Goal: Information Seeking & Learning: Learn about a topic

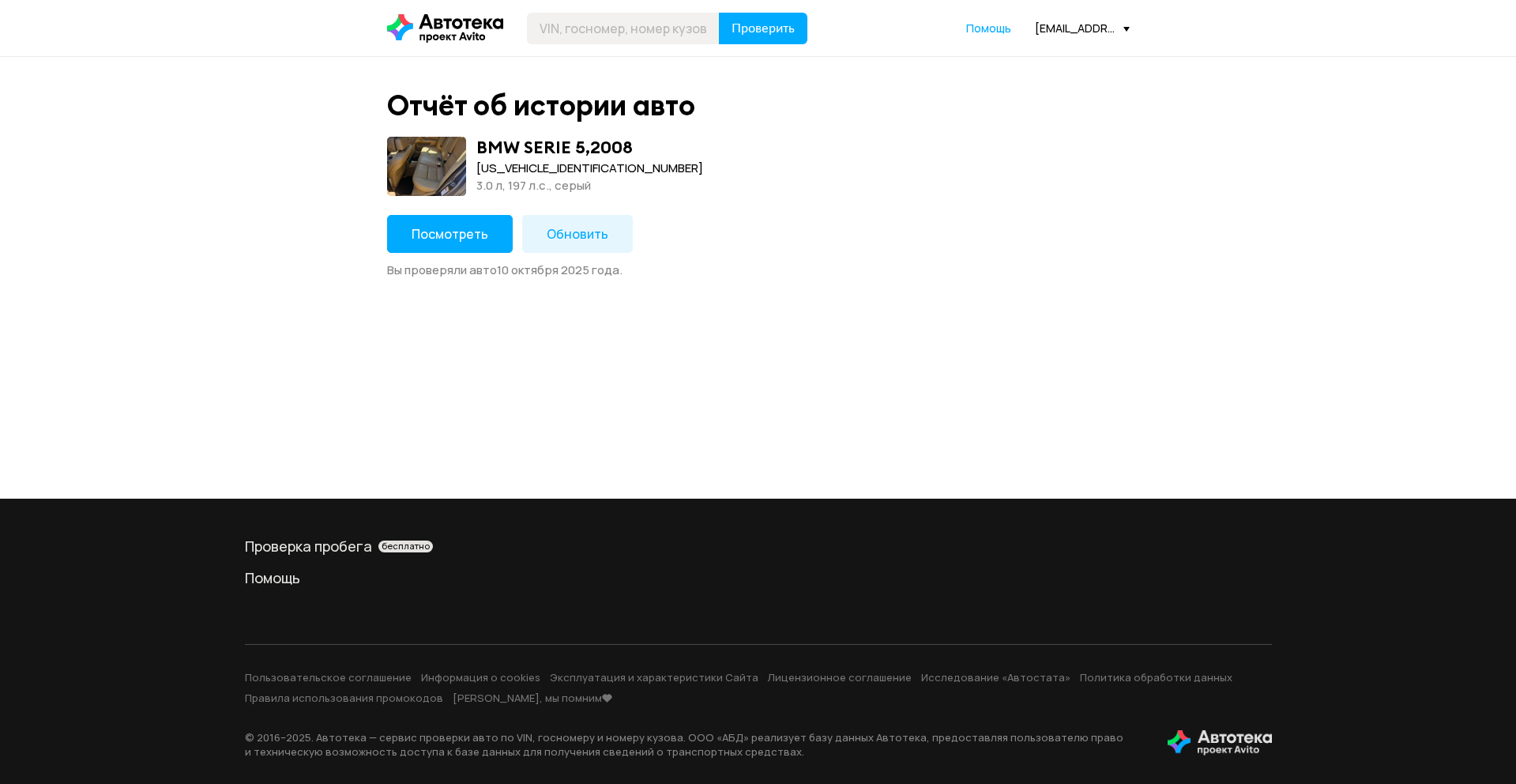
click at [440, 243] on button "Посмотреть" at bounding box center [449, 234] width 126 height 38
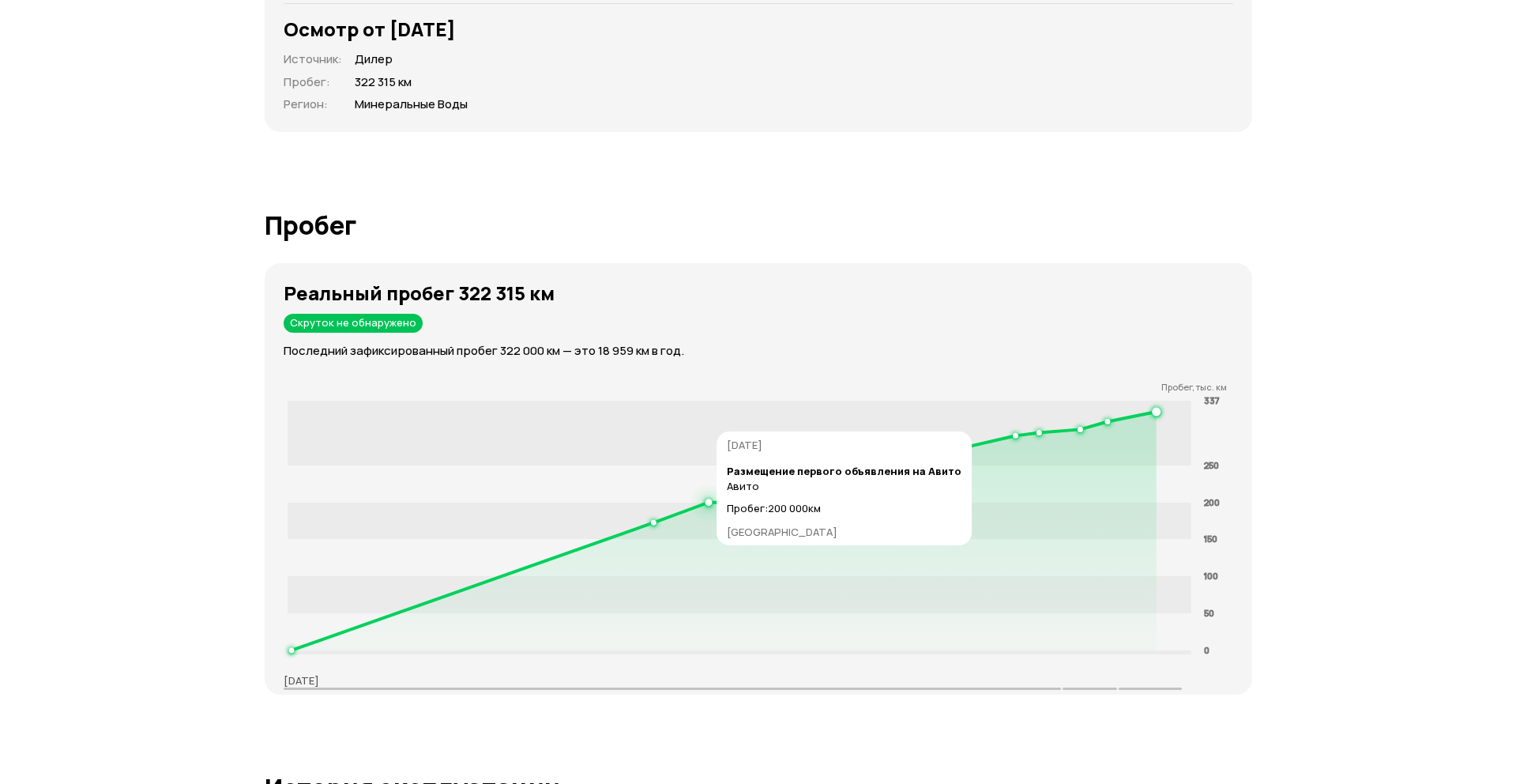
scroll to position [1611, 0]
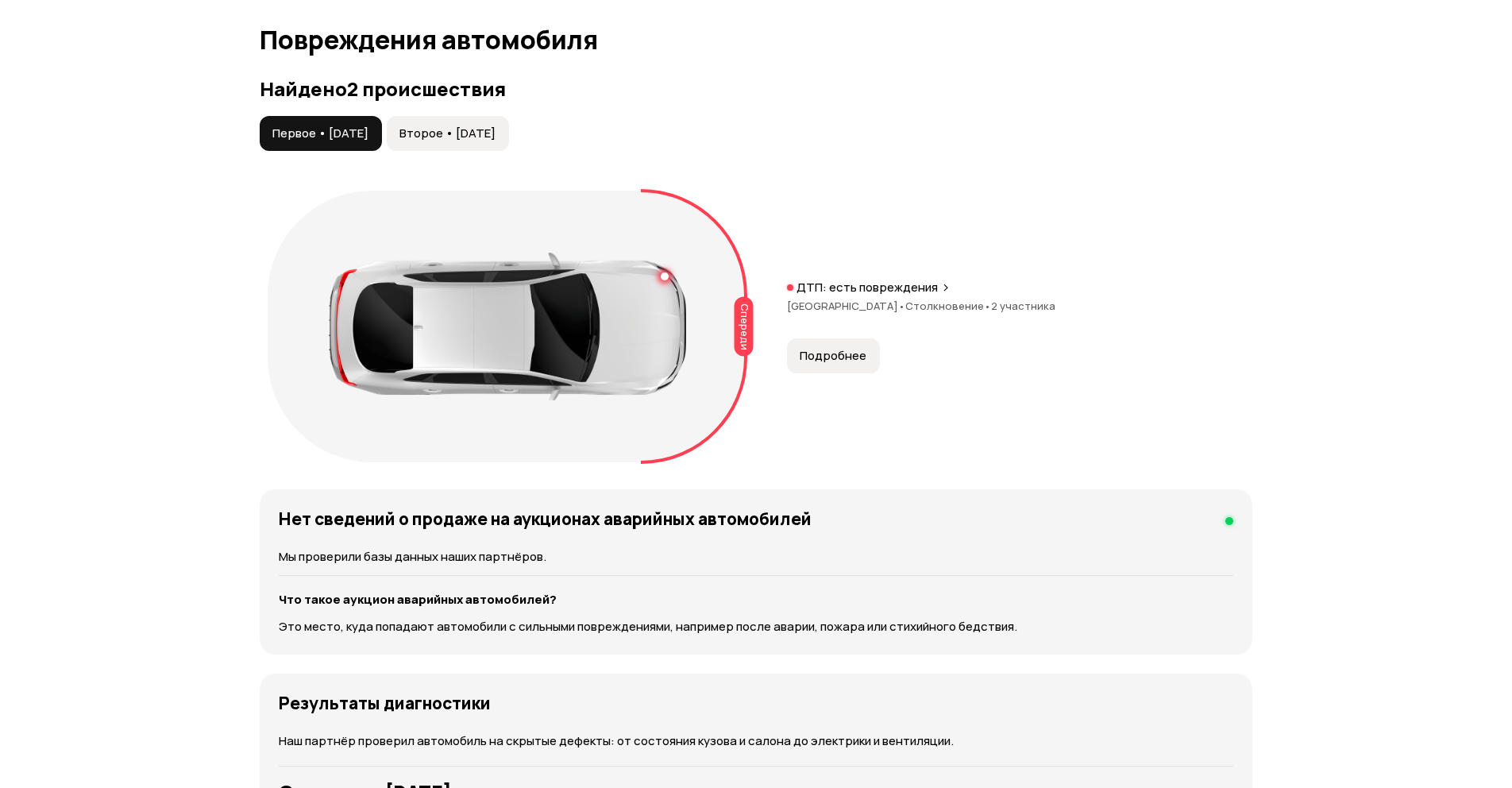
click at [820, 356] on span "Подробнее" at bounding box center [833, 356] width 67 height 16
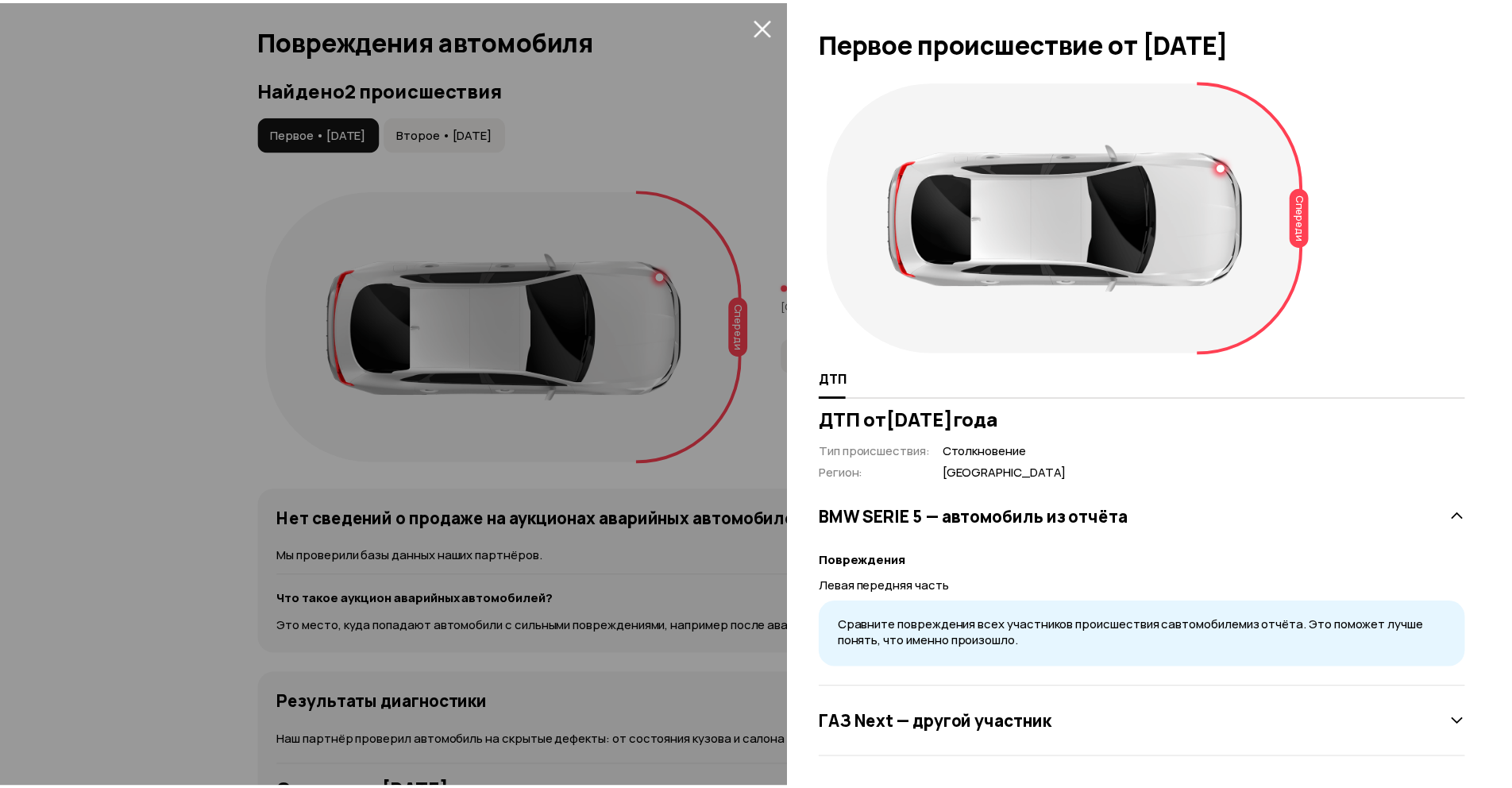
scroll to position [2, 0]
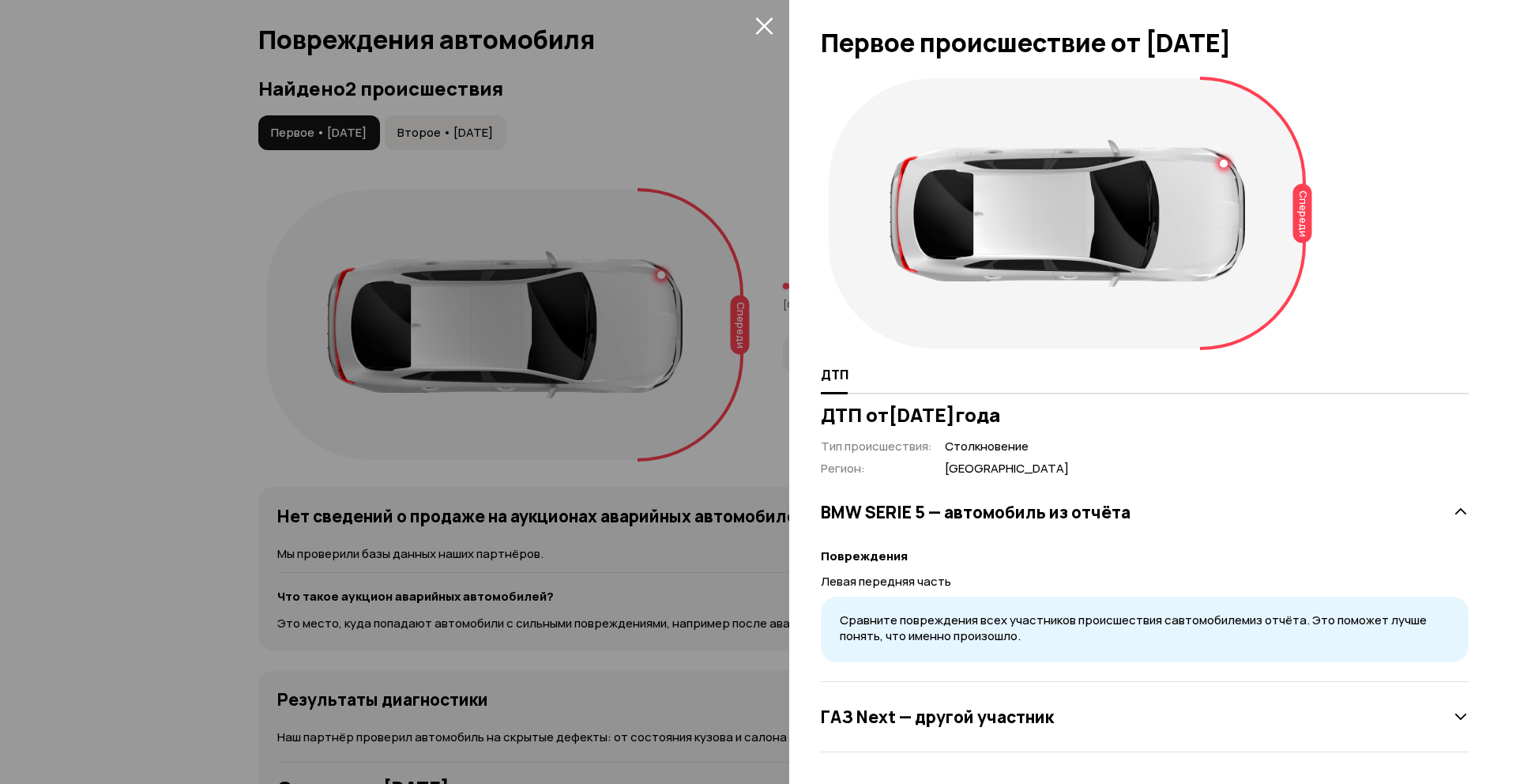
click at [253, 391] on div at bounding box center [758, 392] width 1516 height 784
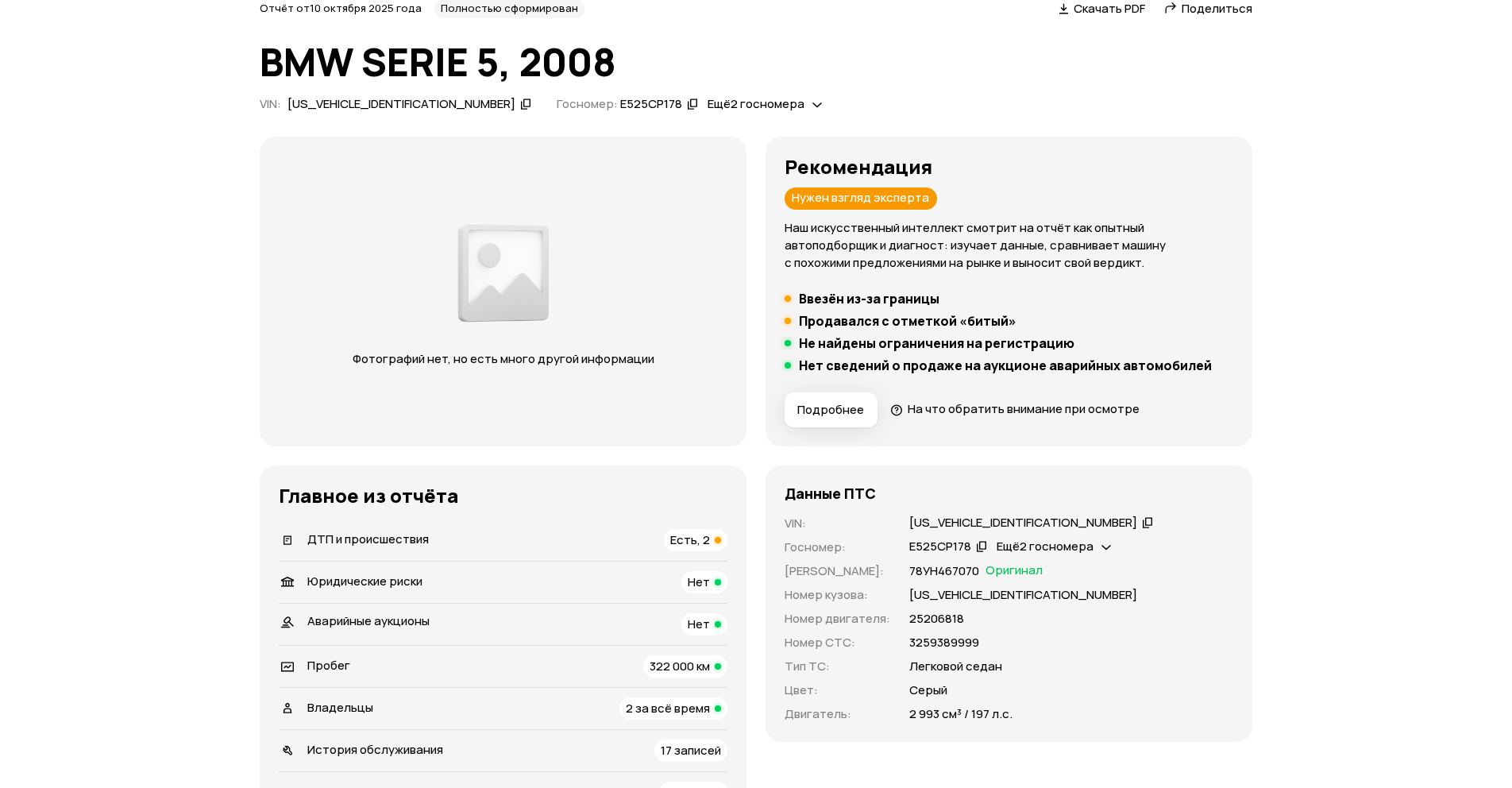
scroll to position [0, 0]
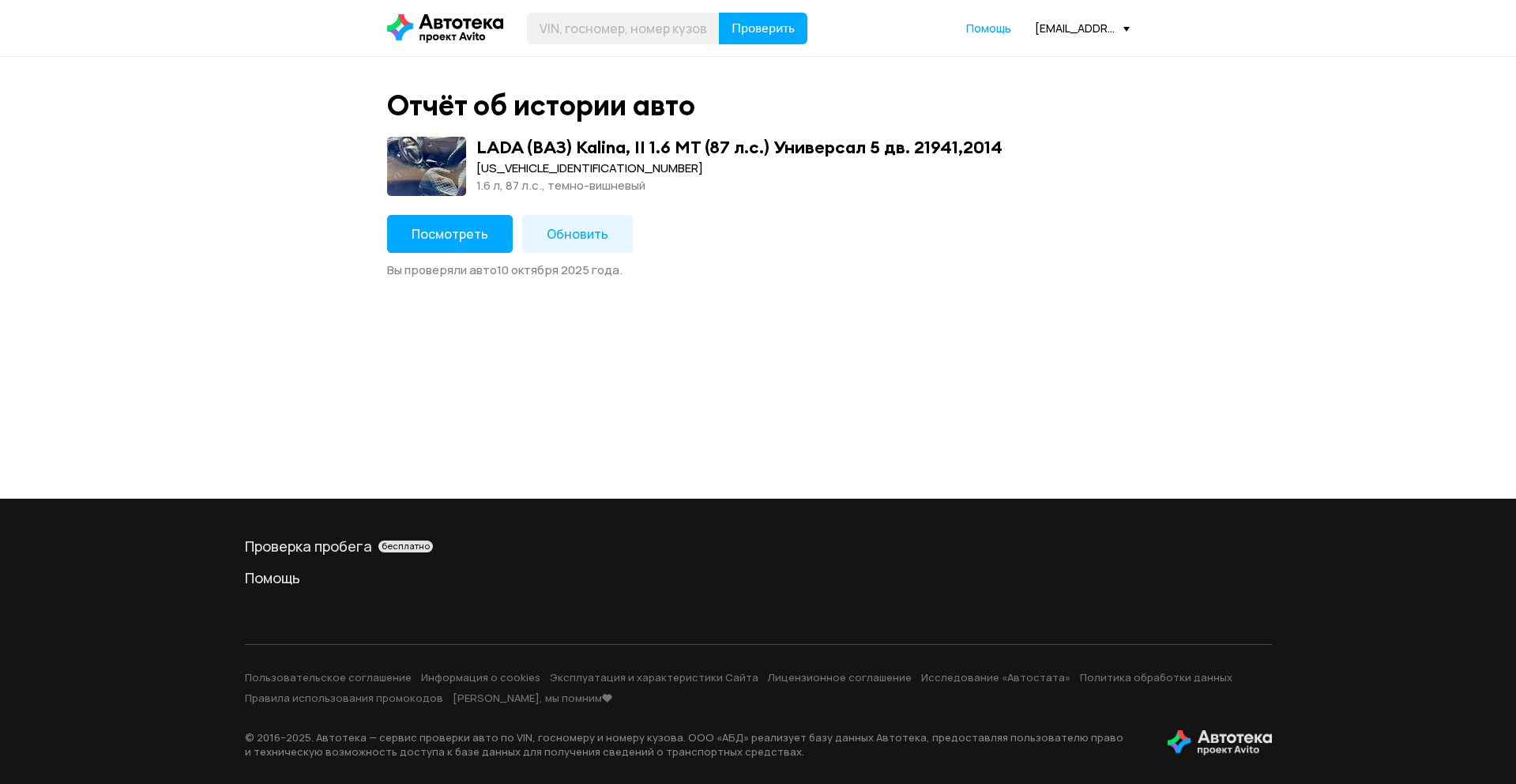
click at [480, 233] on span "Посмотреть" at bounding box center [449, 234] width 77 height 18
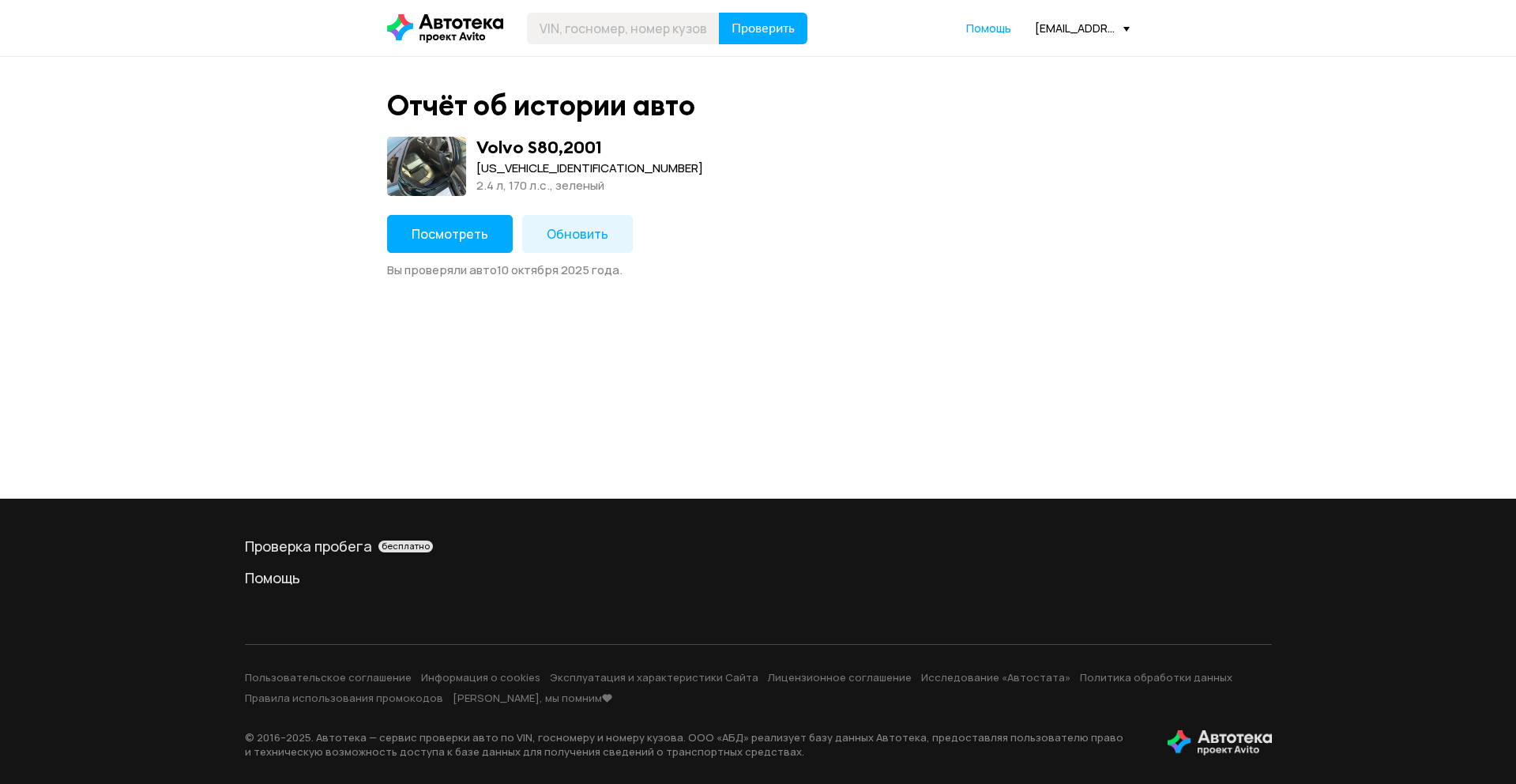
click at [452, 243] on button "Посмотреть" at bounding box center [449, 234] width 126 height 38
click at [456, 236] on span "Посмотреть" at bounding box center [449, 234] width 77 height 18
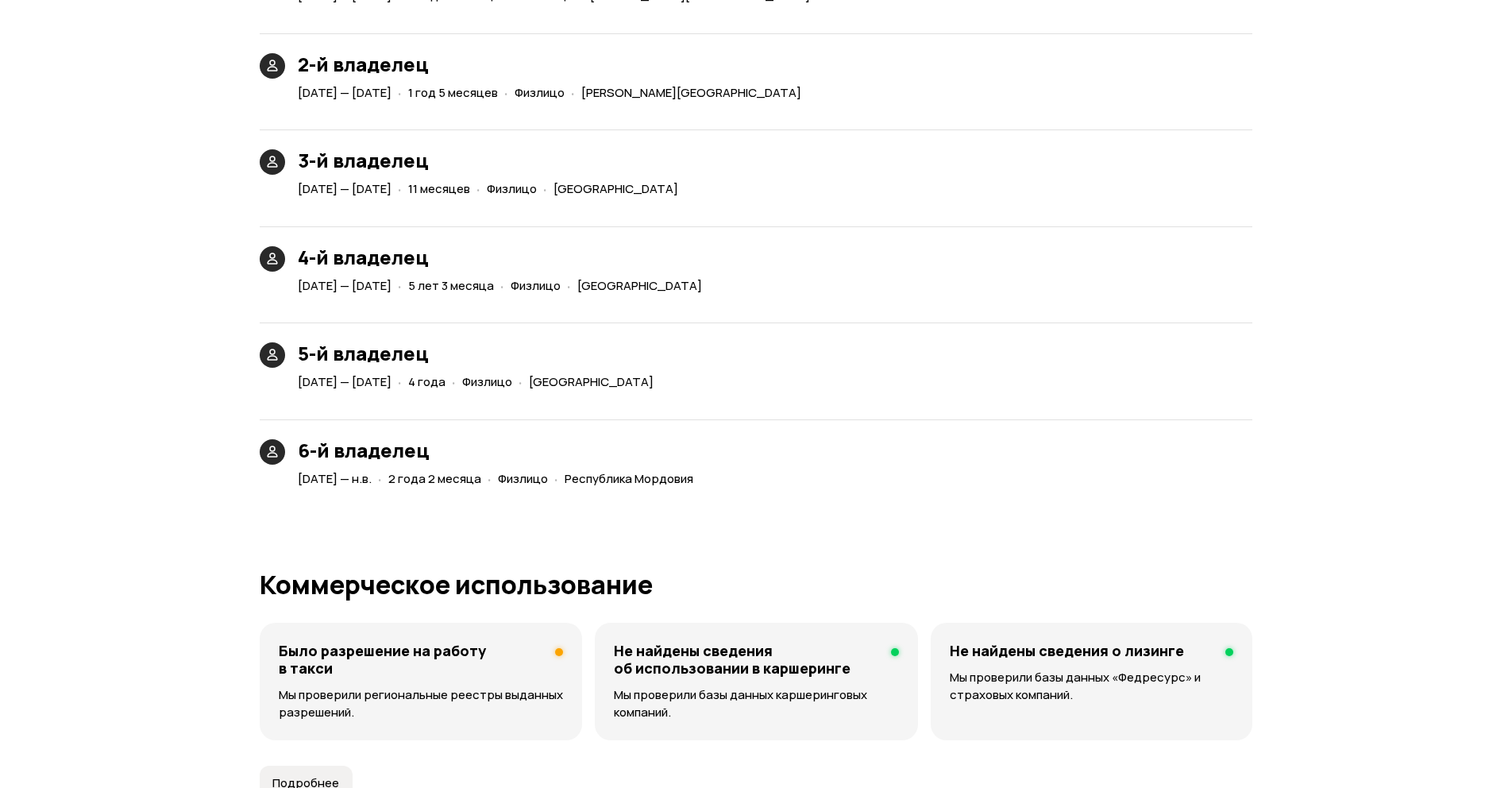
scroll to position [4287, 0]
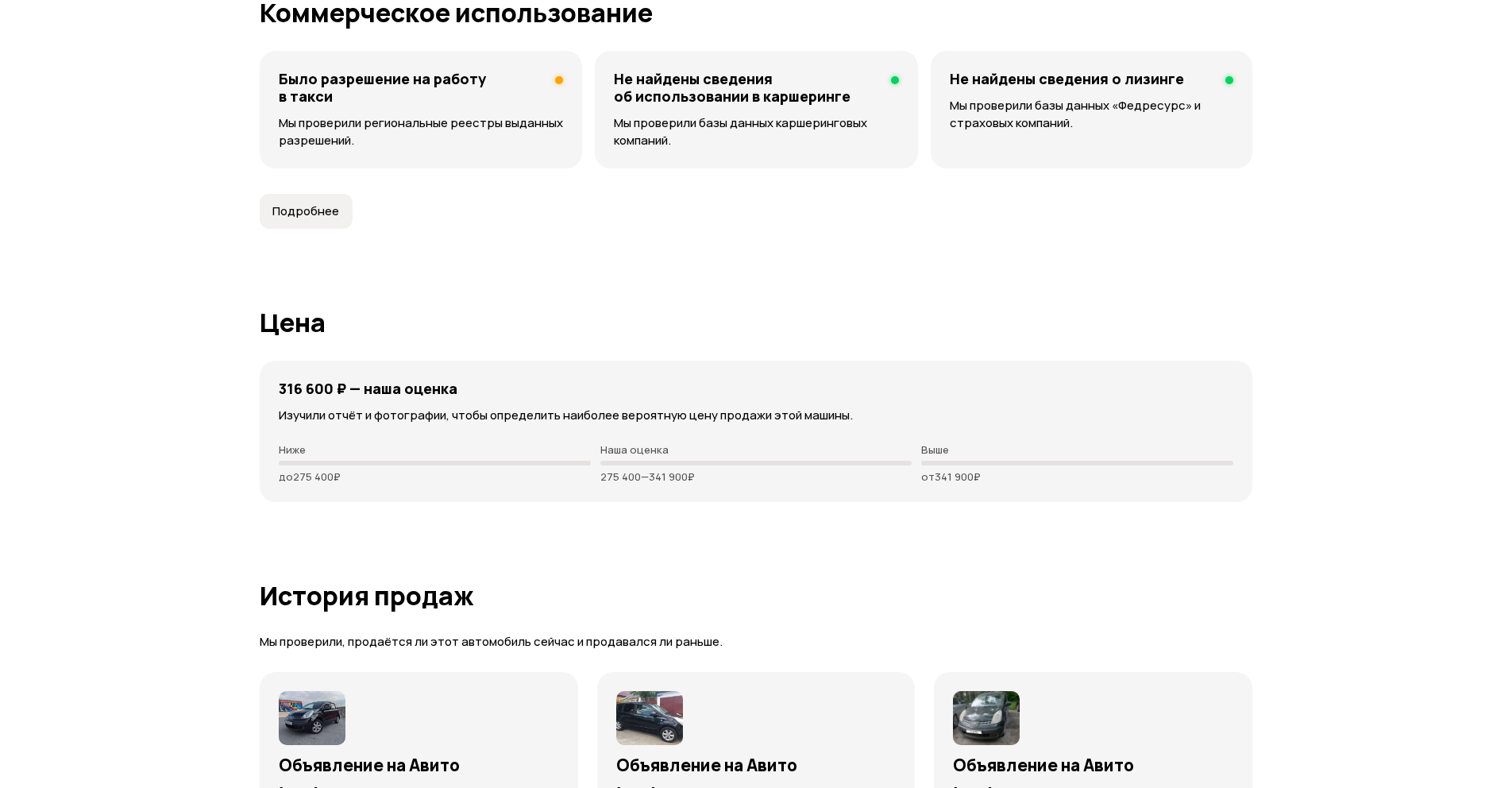
click at [540, 86] on div "Было разрешение на работу в такси" at bounding box center [421, 87] width 284 height 35
click at [478, 124] on p "Мы проверили региональные реестры выданных разрешений." at bounding box center [421, 131] width 284 height 35
drag, startPoint x: 540, startPoint y: 81, endPoint x: 282, endPoint y: 75, distance: 258.1
click at [282, 75] on div "Было разрешение на работу в такси" at bounding box center [421, 87] width 284 height 35
copy h4 "Было разрешение на работу в такси"
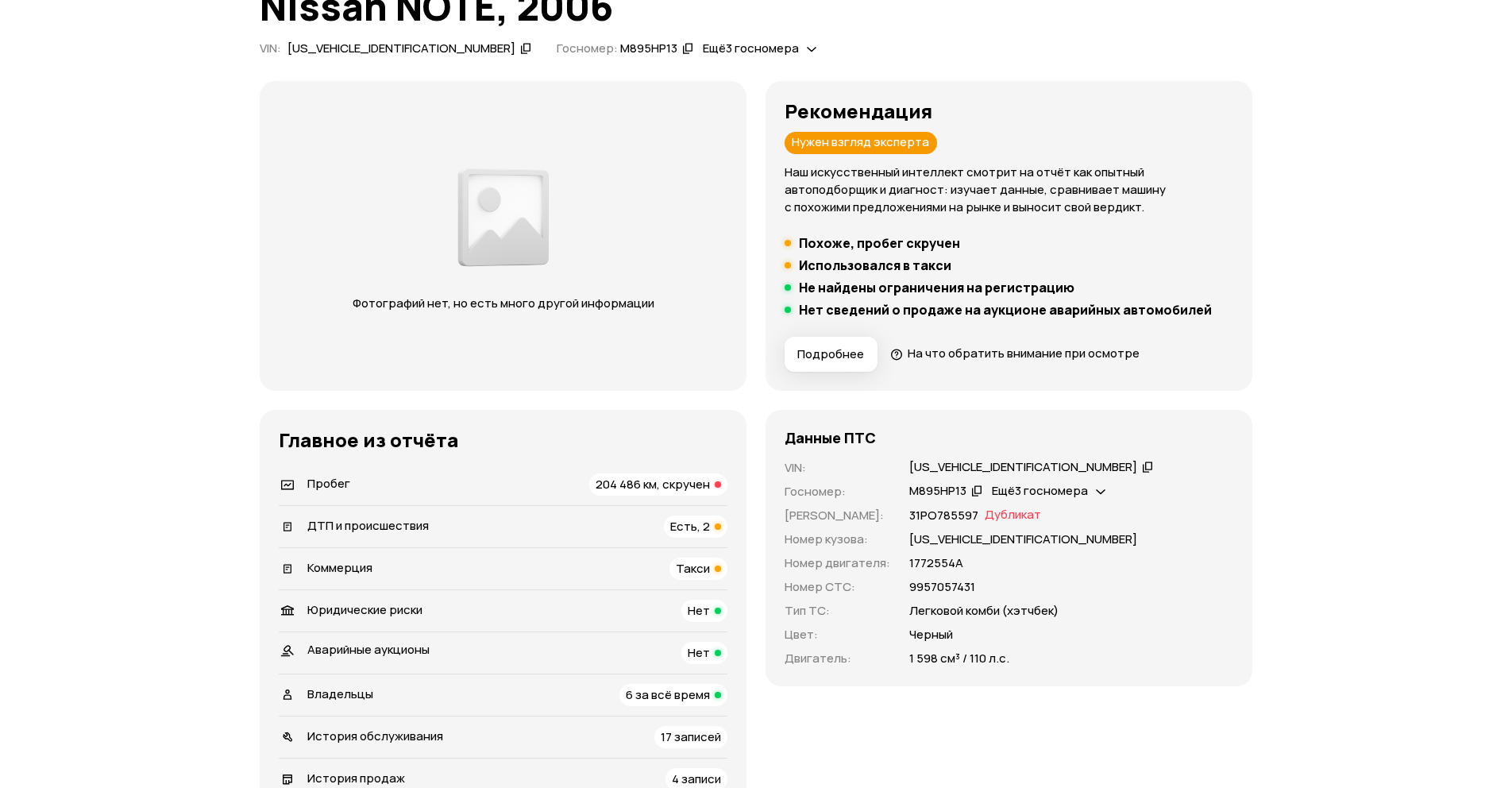
scroll to position [0, 0]
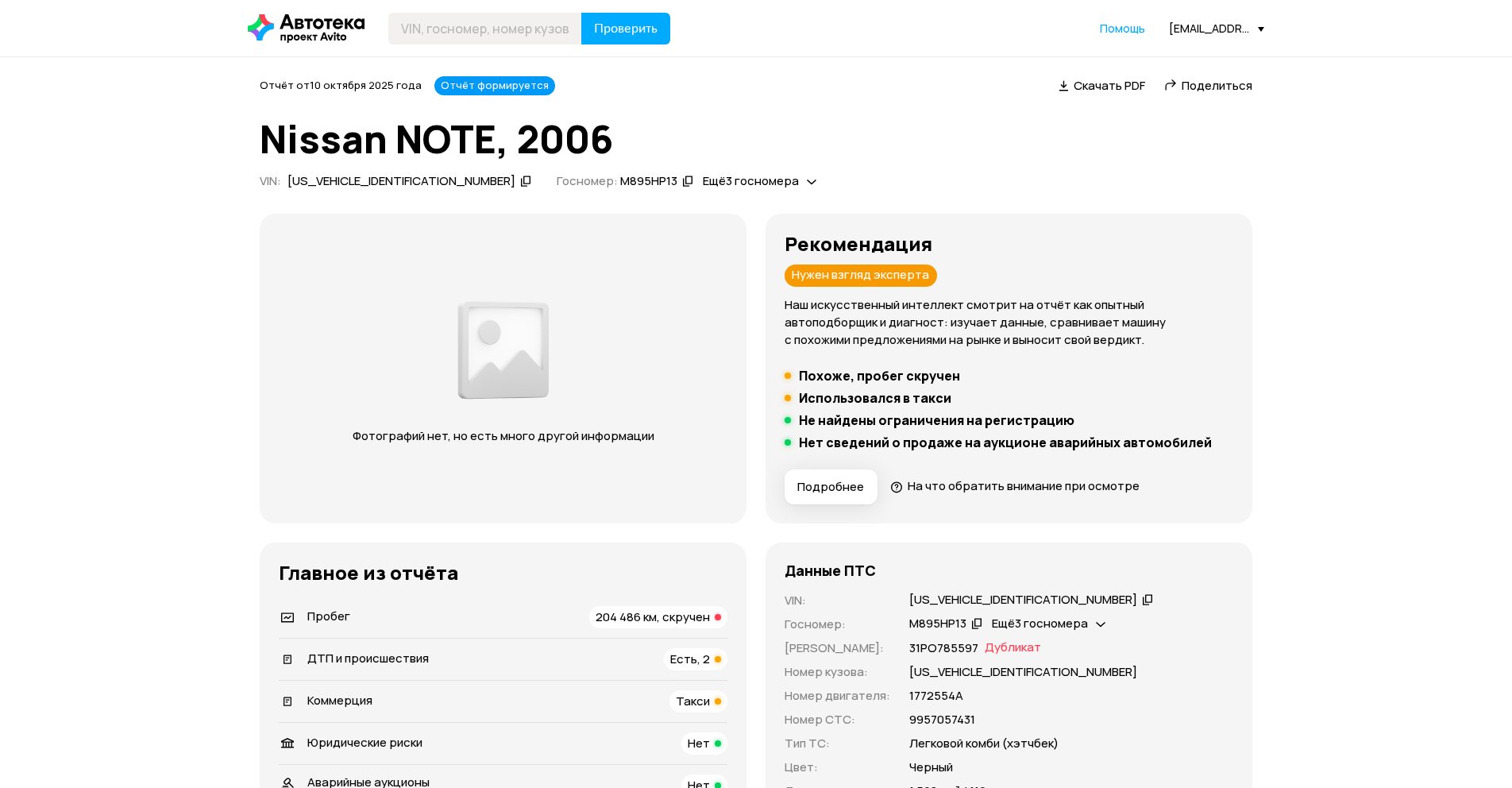
click at [1215, 83] on span "Поделиться" at bounding box center [1217, 85] width 71 height 17
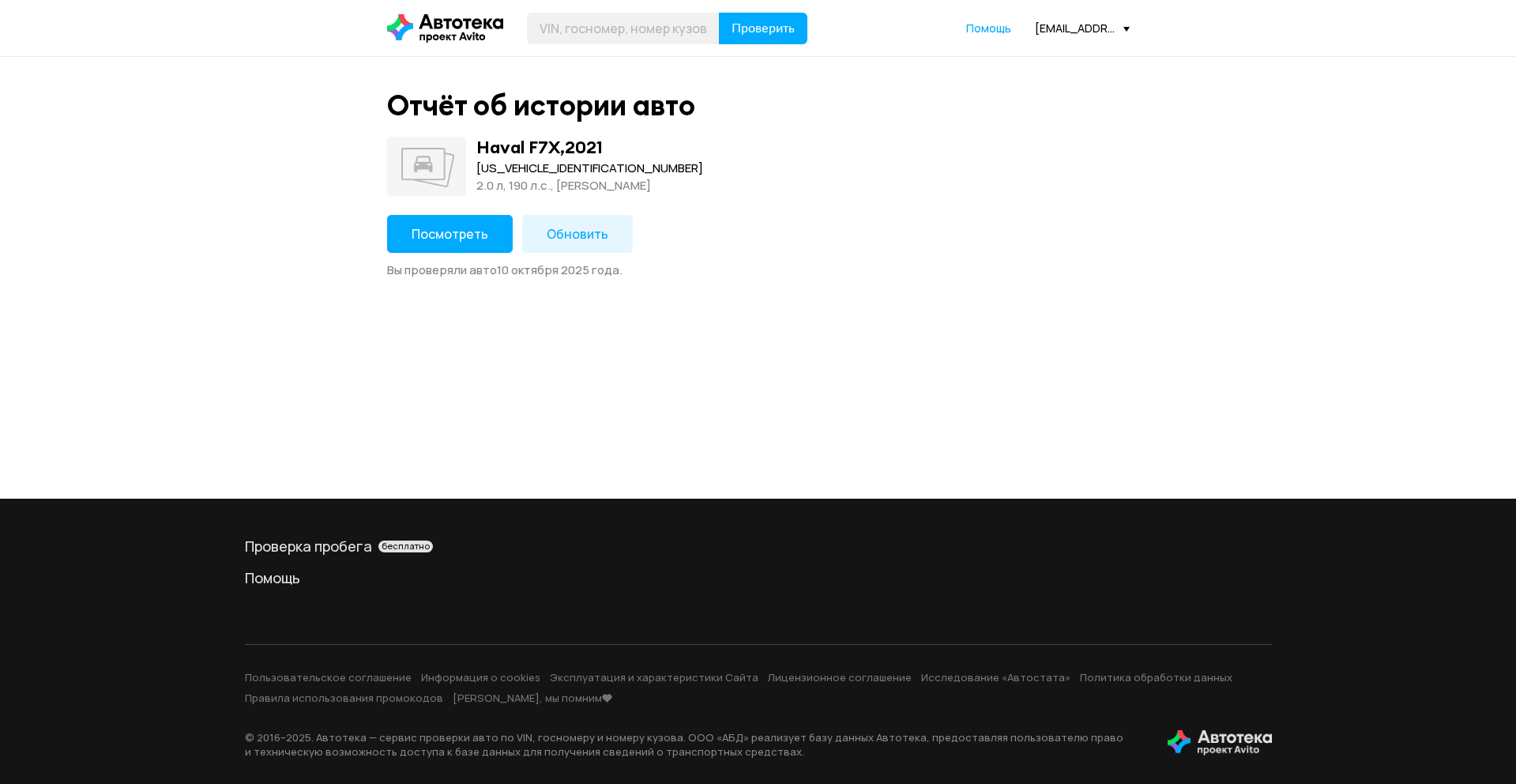
click at [424, 232] on span "Посмотреть" at bounding box center [449, 234] width 77 height 18
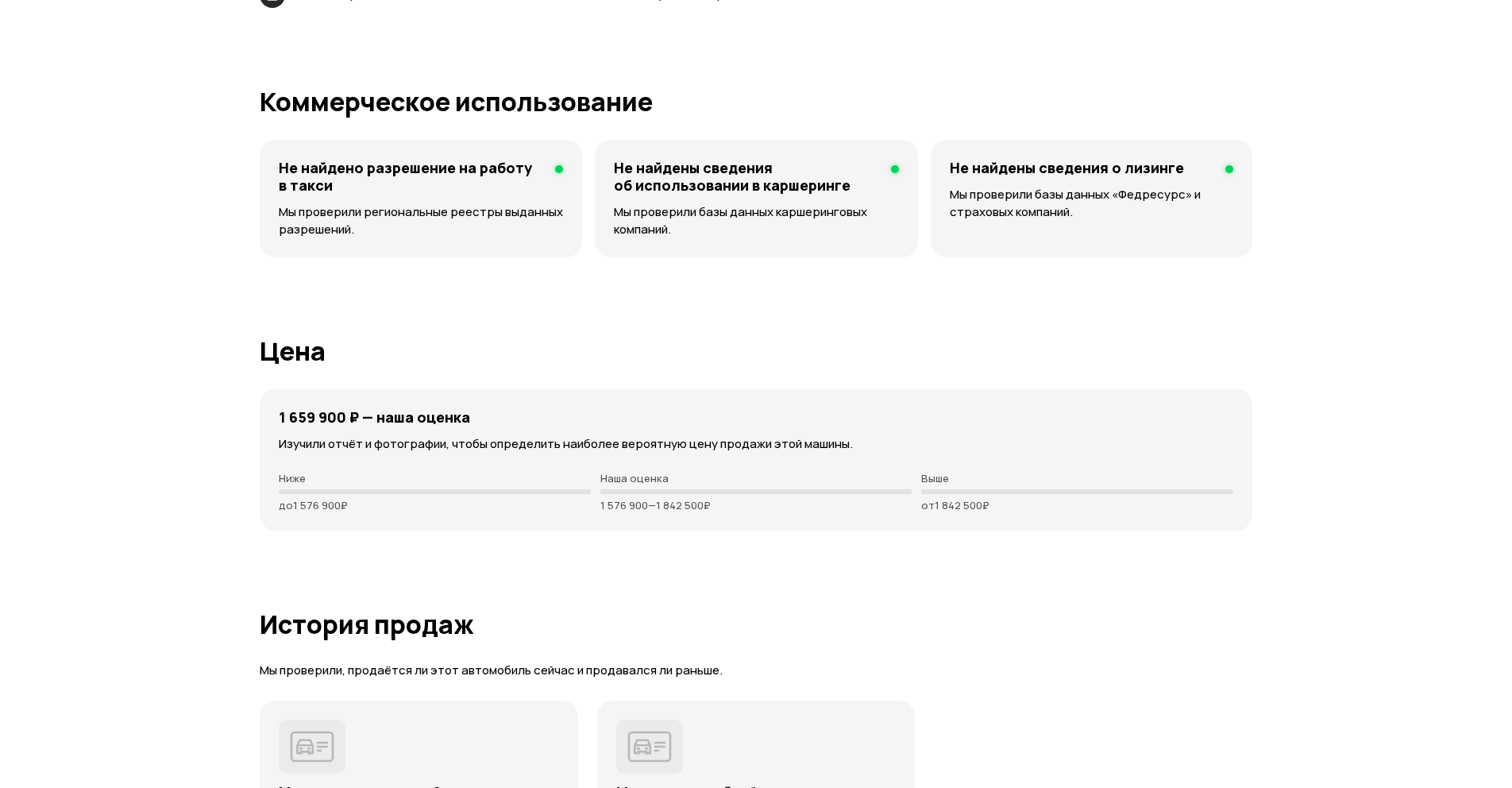
scroll to position [3811, 0]
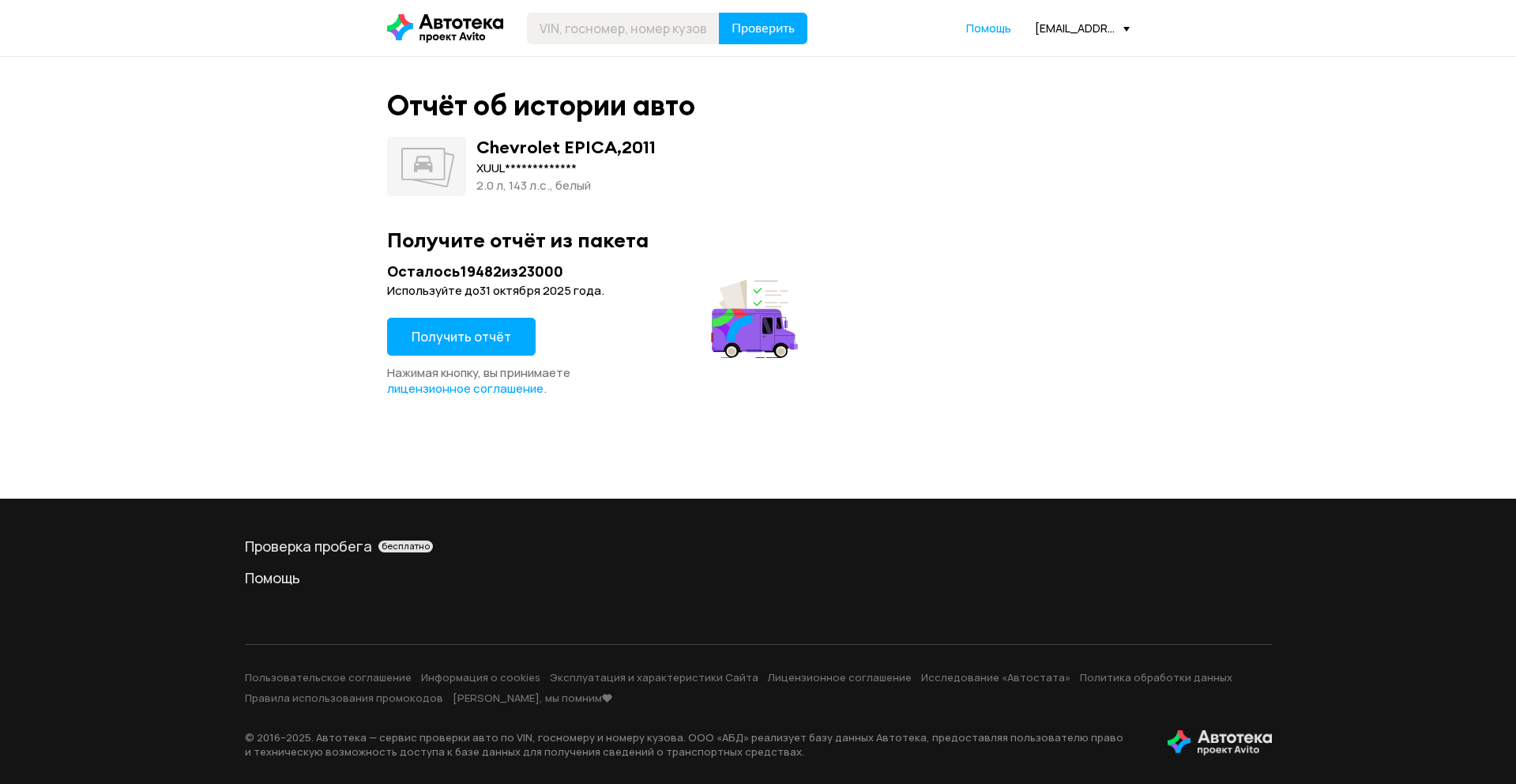
click at [503, 338] on span "Получить отчёт" at bounding box center [460, 337] width 99 height 18
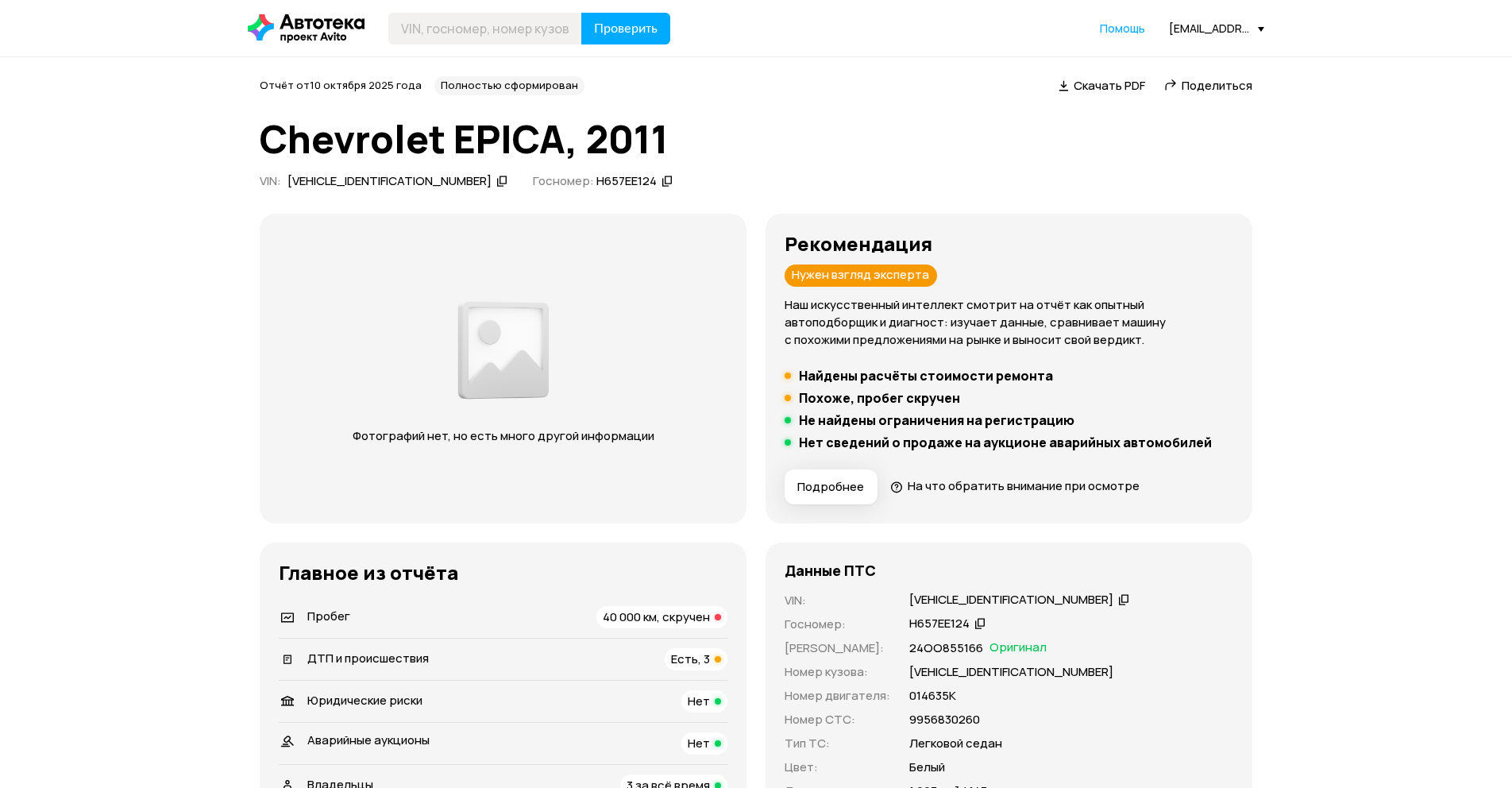
click at [1232, 87] on span "Поделиться" at bounding box center [1217, 85] width 71 height 17
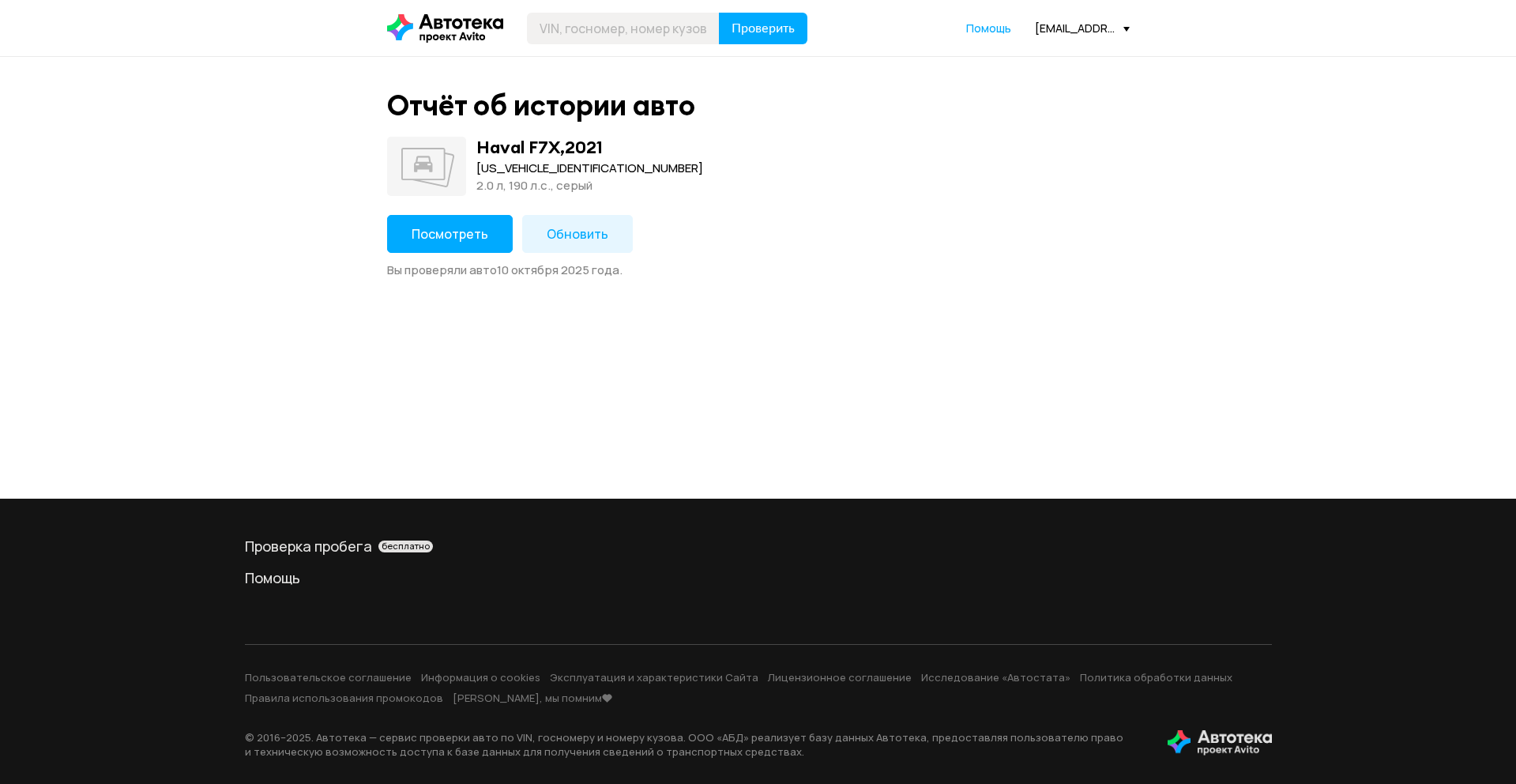
click at [420, 234] on span "Посмотреть" at bounding box center [449, 234] width 77 height 18
click at [415, 243] on button "Посмотреть" at bounding box center [449, 234] width 126 height 38
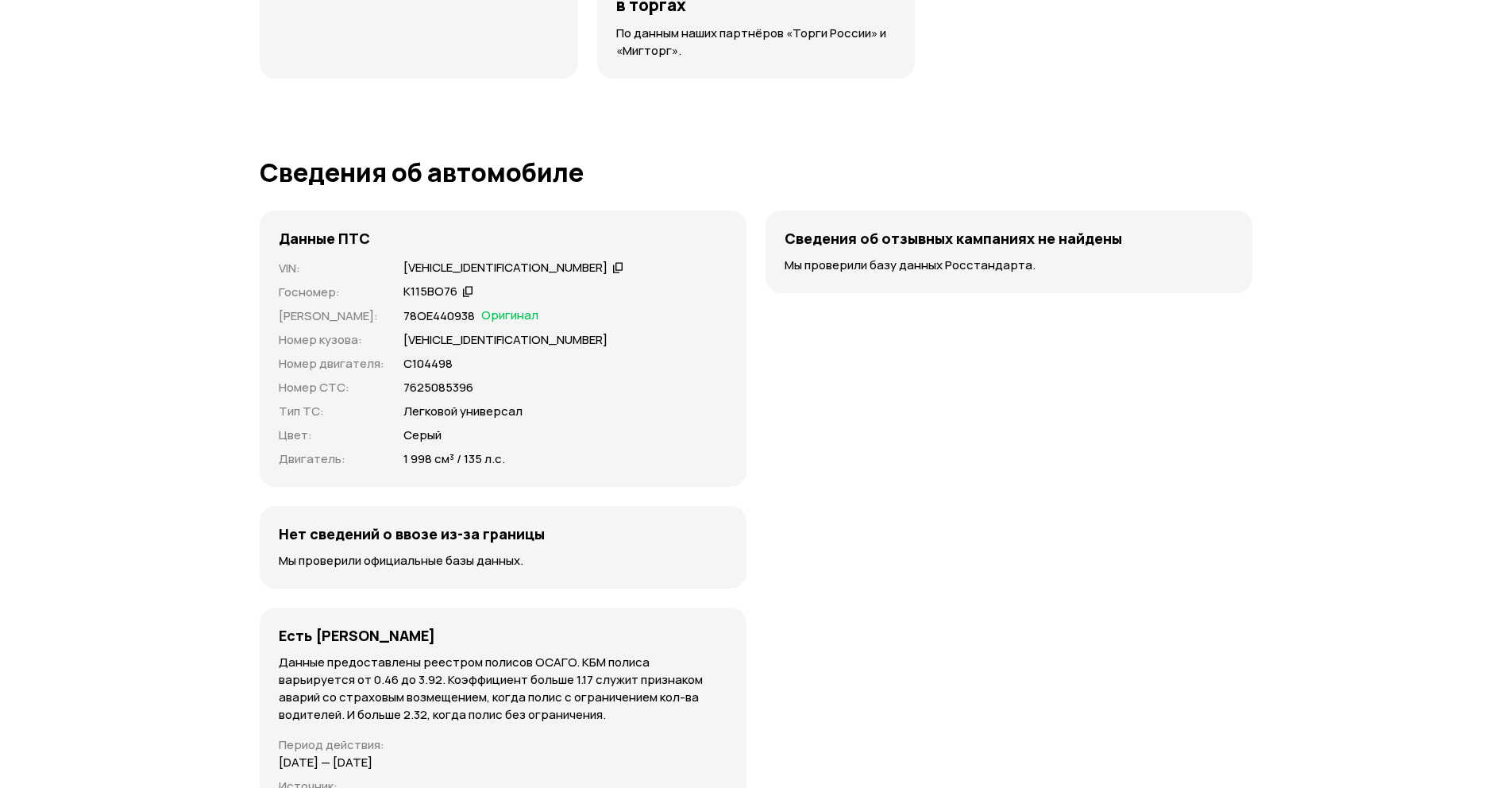
scroll to position [3963, 0]
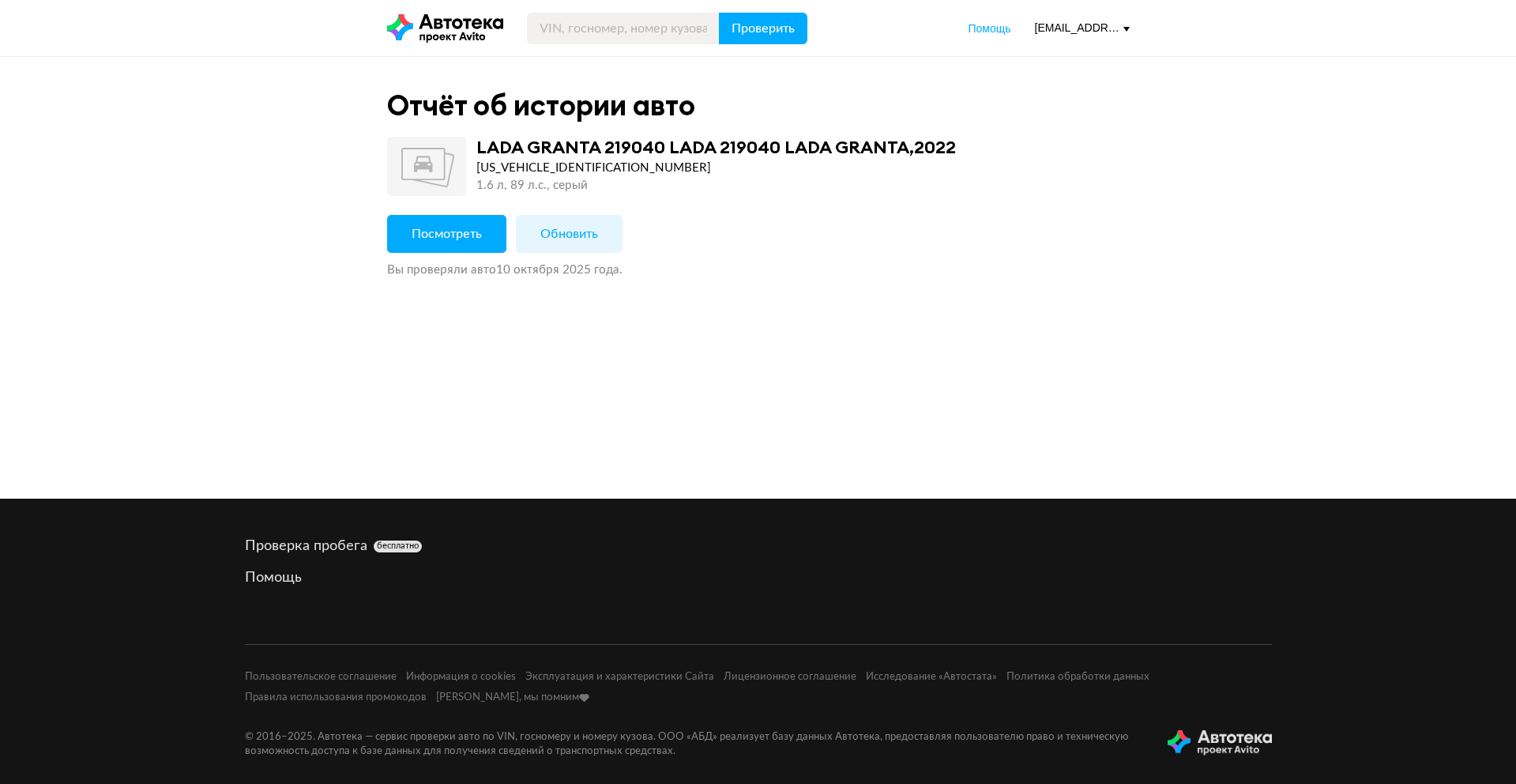
click at [430, 238] on span "Посмотреть" at bounding box center [446, 234] width 71 height 13
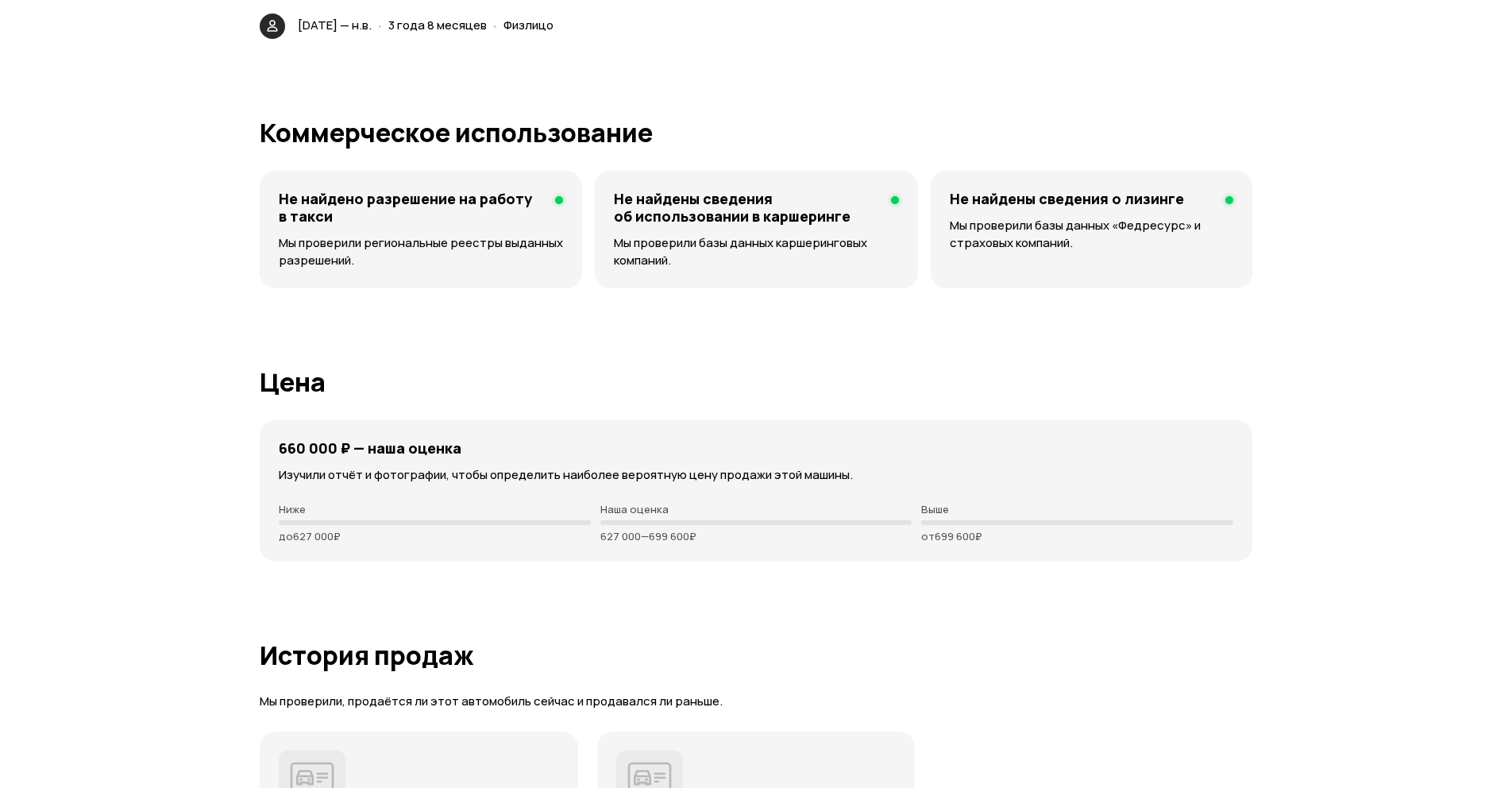
scroll to position [3239, 0]
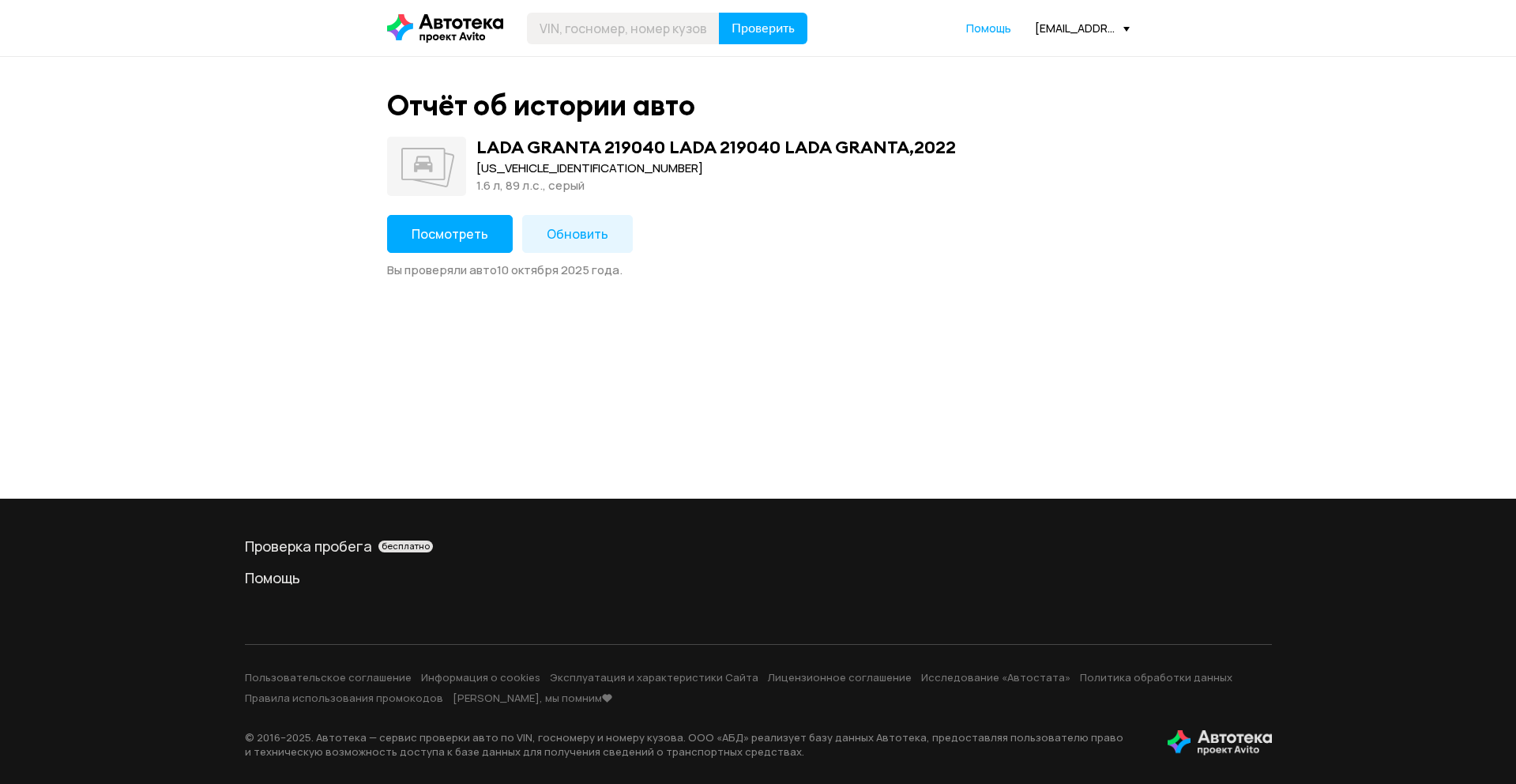
click at [455, 249] on button "Посмотреть" at bounding box center [449, 234] width 126 height 38
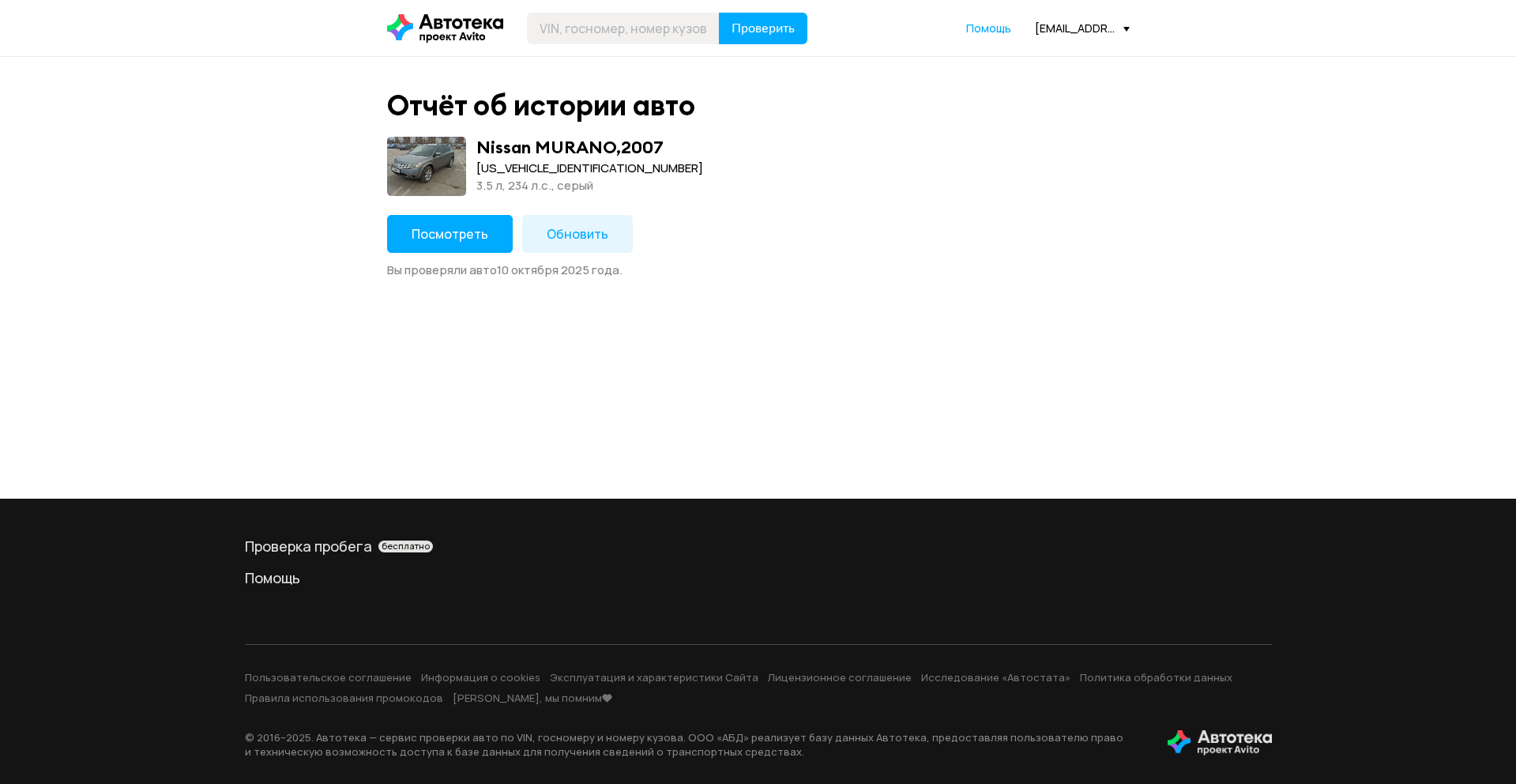
click at [484, 247] on button "Посмотреть" at bounding box center [449, 234] width 126 height 38
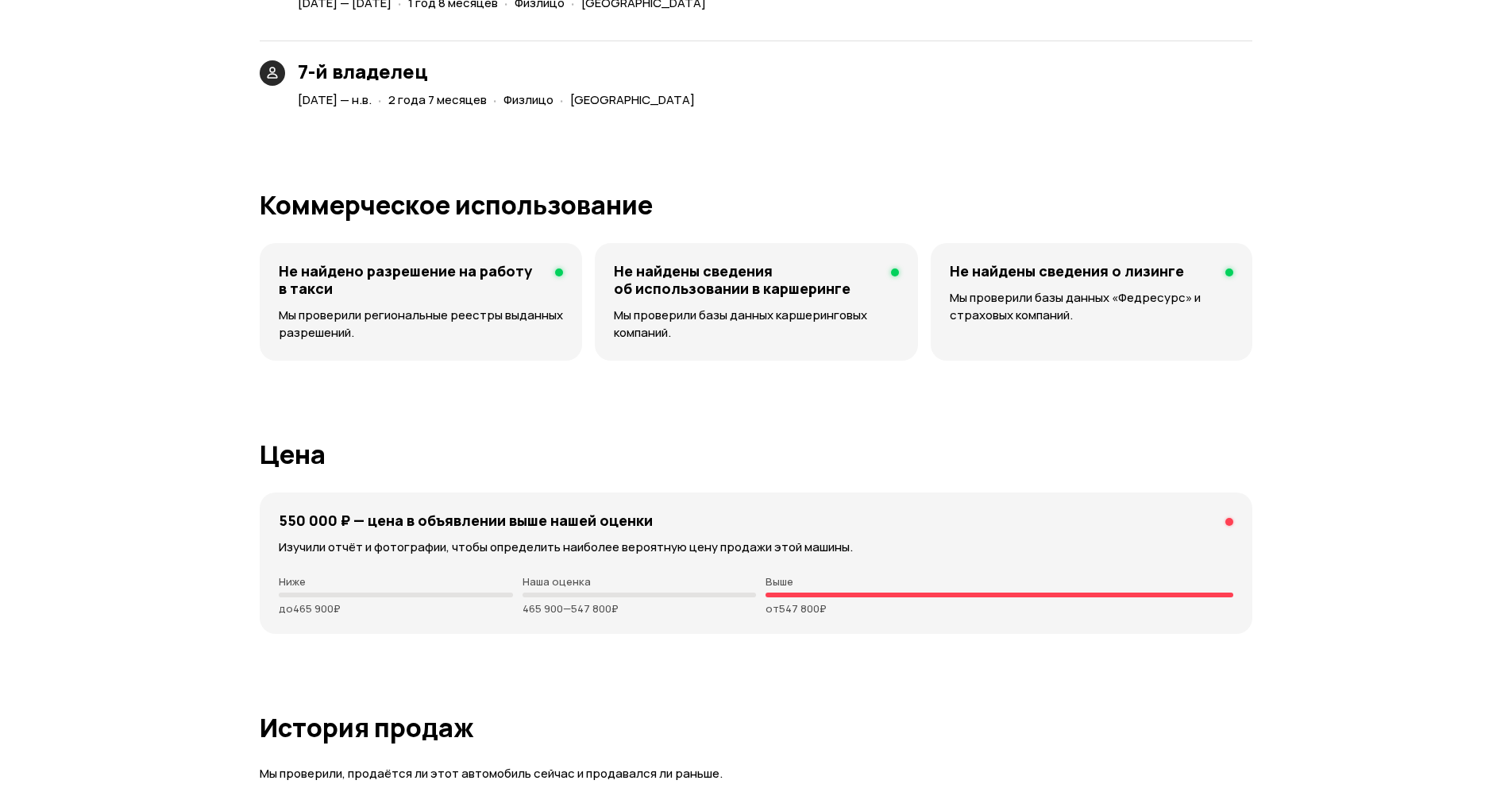
scroll to position [4097, 0]
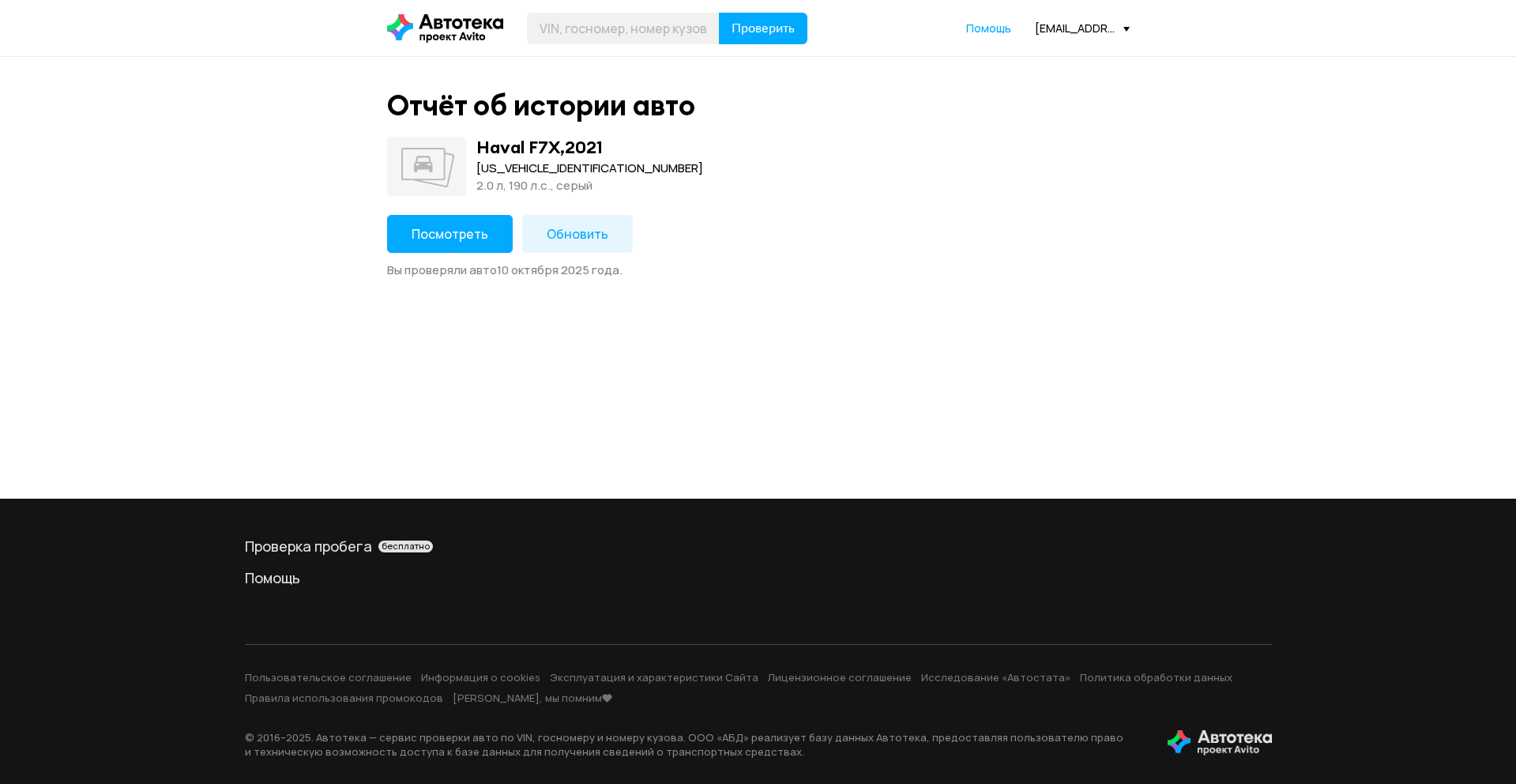
click at [442, 241] on button "Посмотреть" at bounding box center [449, 234] width 126 height 38
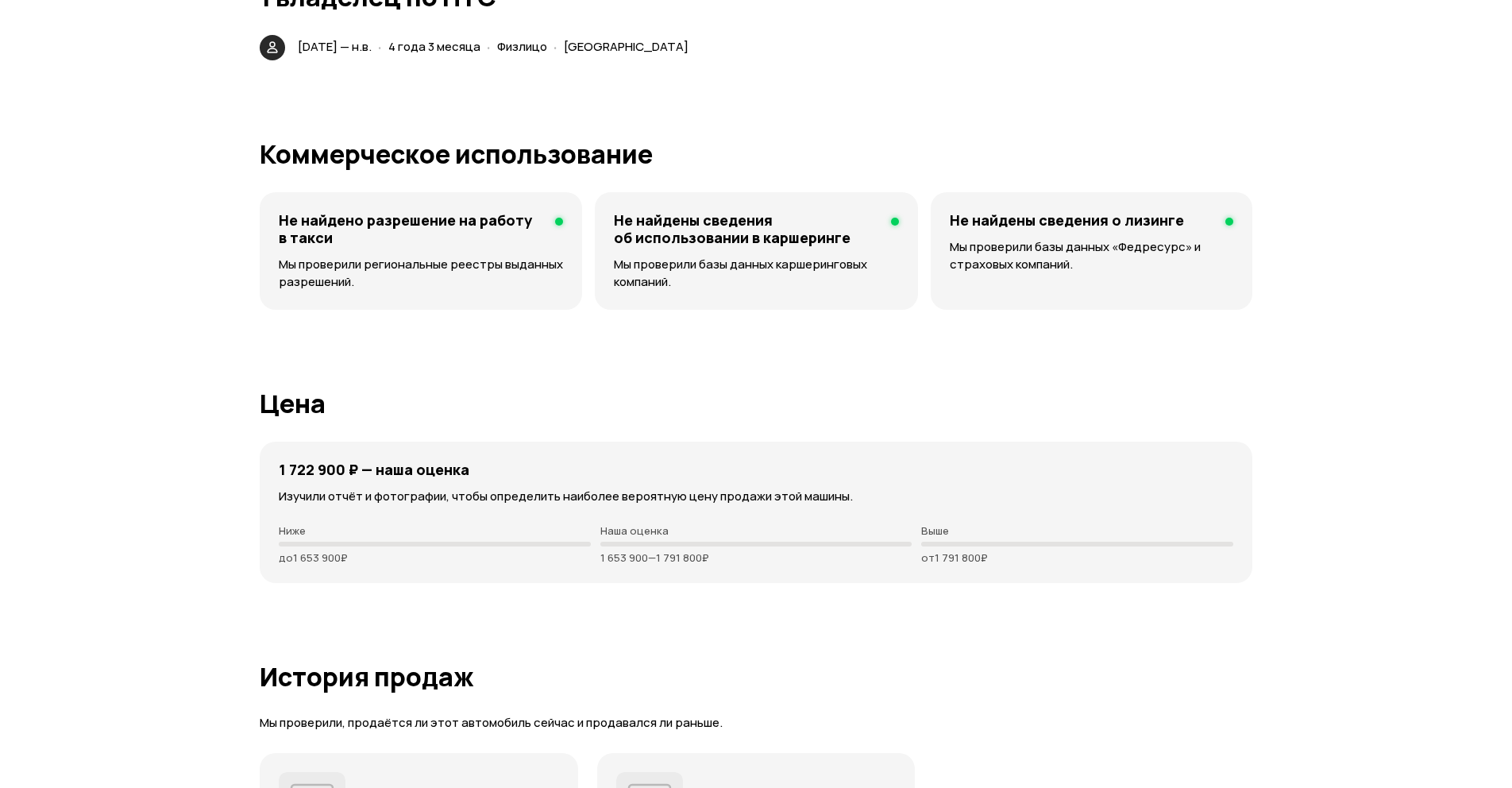
scroll to position [3811, 0]
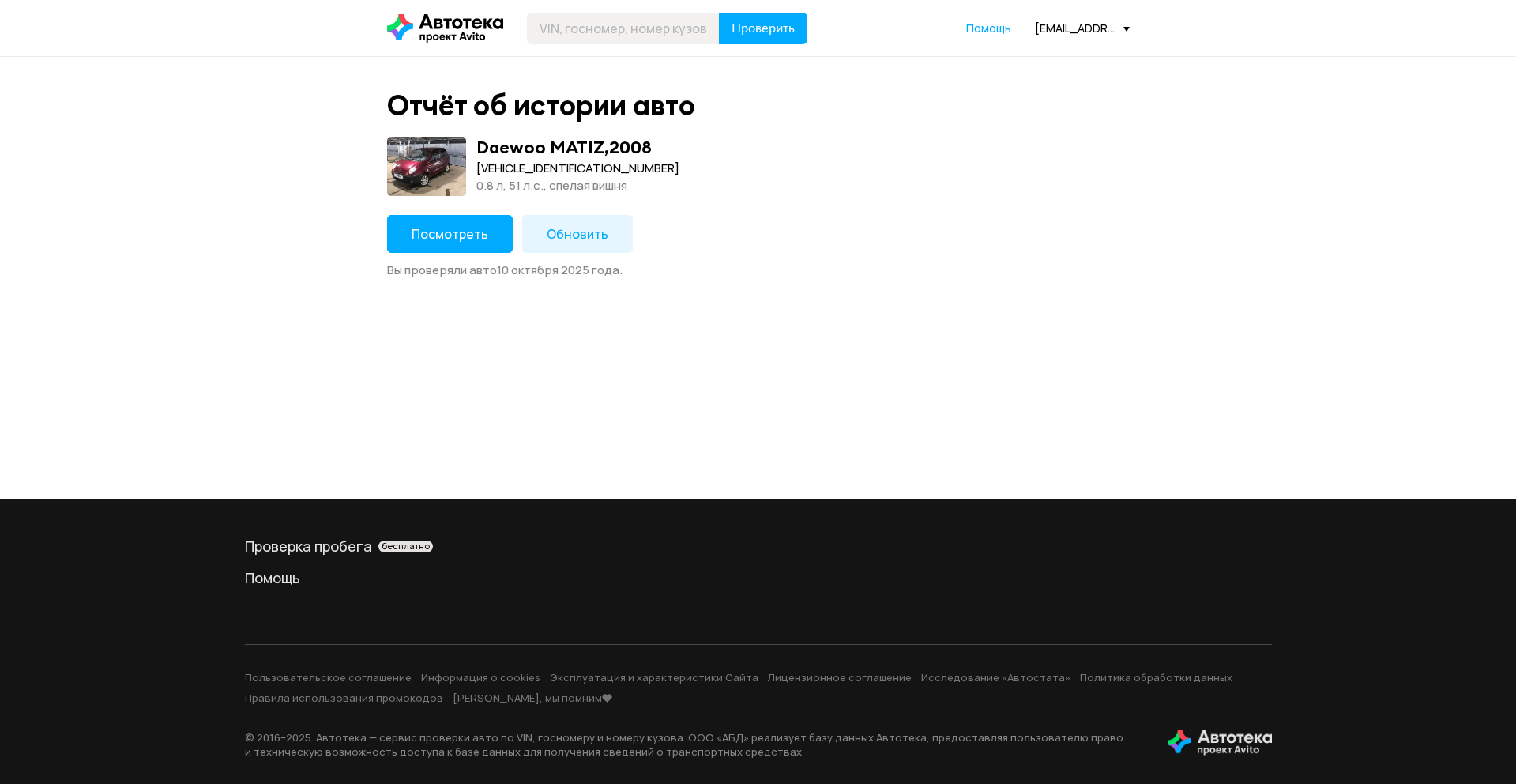
click at [484, 239] on button "Посмотреть" at bounding box center [449, 234] width 126 height 38
click at [474, 236] on span "Посмотреть" at bounding box center [449, 234] width 77 height 18
click at [475, 232] on span "Посмотреть" at bounding box center [449, 234] width 77 height 18
click at [484, 239] on button "Посмотреть" at bounding box center [449, 234] width 126 height 38
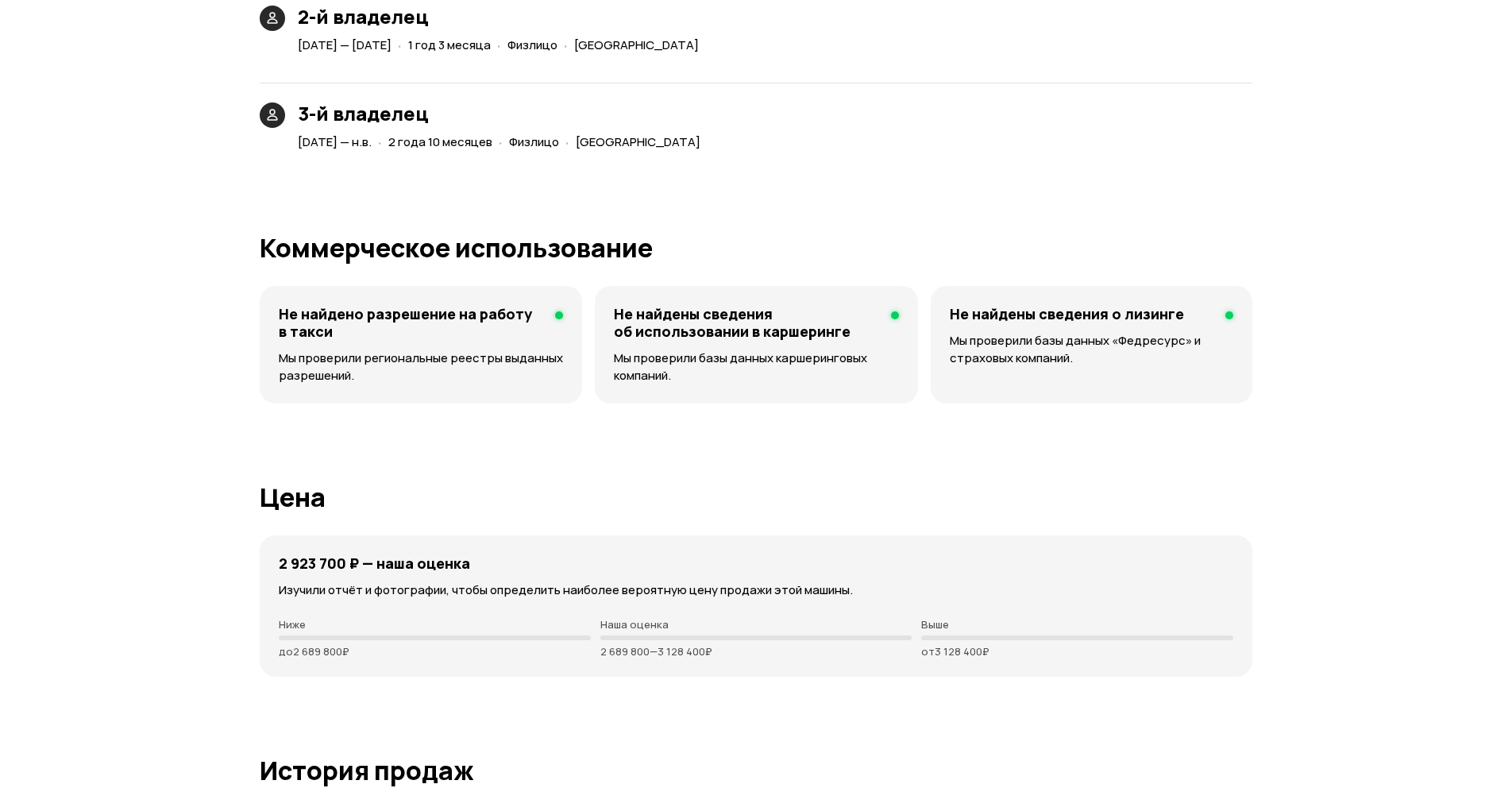
scroll to position [3430, 0]
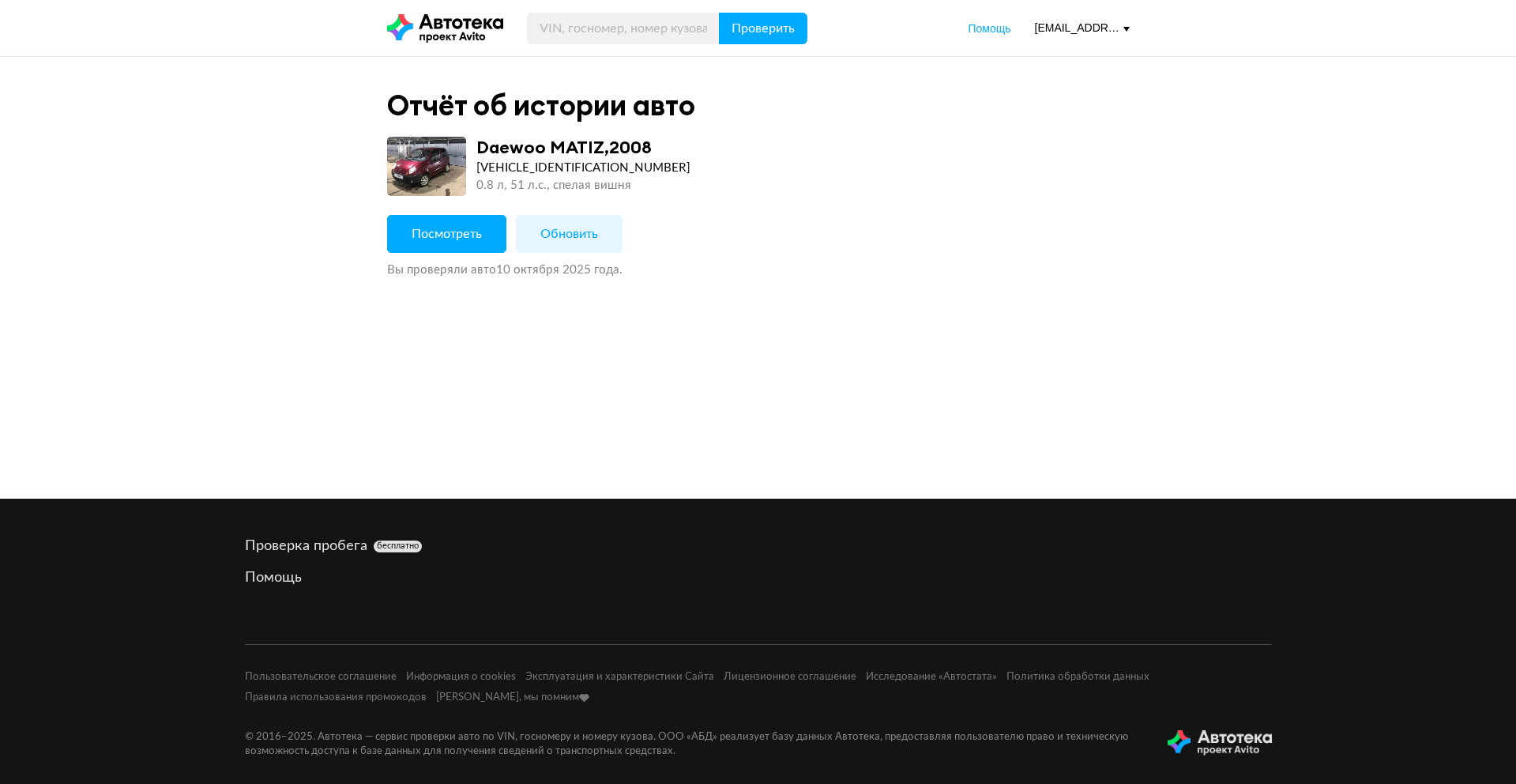
click at [483, 230] on button "Посмотреть" at bounding box center [446, 234] width 120 height 38
drag, startPoint x: 425, startPoint y: 237, endPoint x: 434, endPoint y: 235, distance: 9.2
click at [434, 235] on span "Посмотреть" at bounding box center [449, 234] width 77 height 18
